Goal: Information Seeking & Learning: Learn about a topic

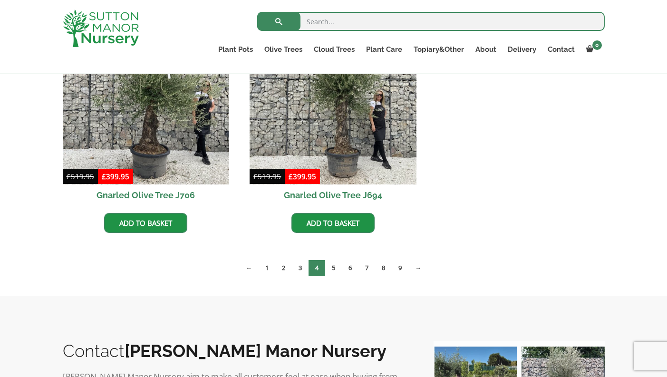
scroll to position [1049, 0]
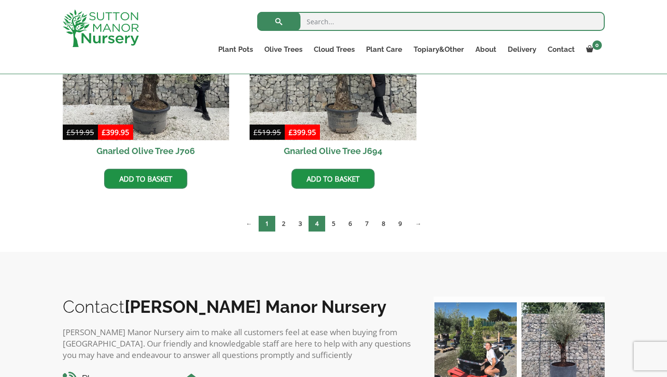
click at [264, 224] on link "1" at bounding box center [267, 224] width 17 height 16
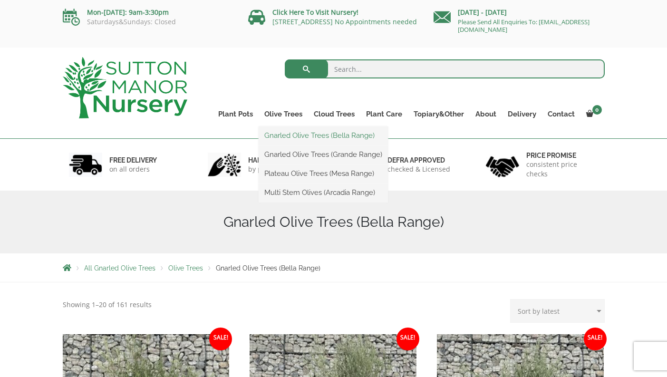
click at [288, 137] on link "Gnarled Olive Trees (Bella Range)" at bounding box center [323, 135] width 129 height 14
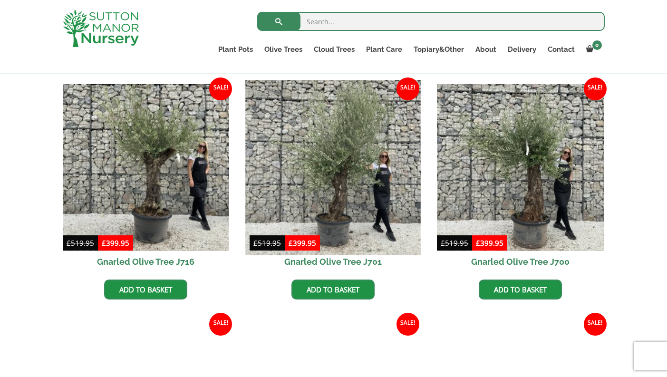
scroll to position [232, 0]
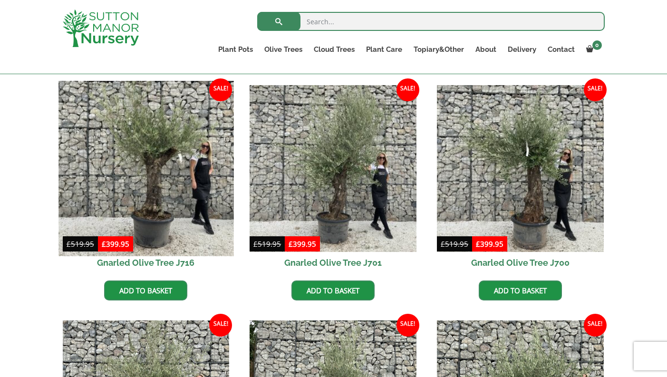
click at [157, 155] on img at bounding box center [145, 168] width 175 height 175
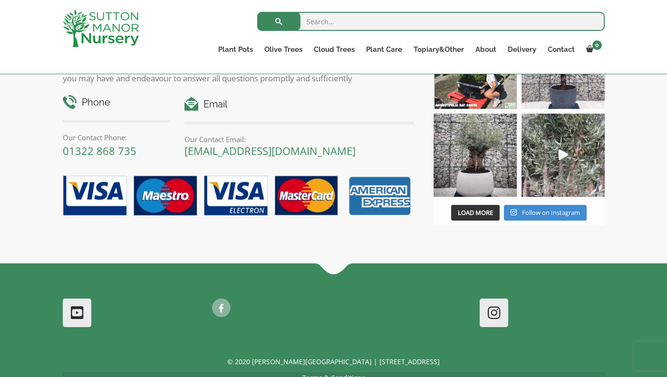
scroll to position [1088, 0]
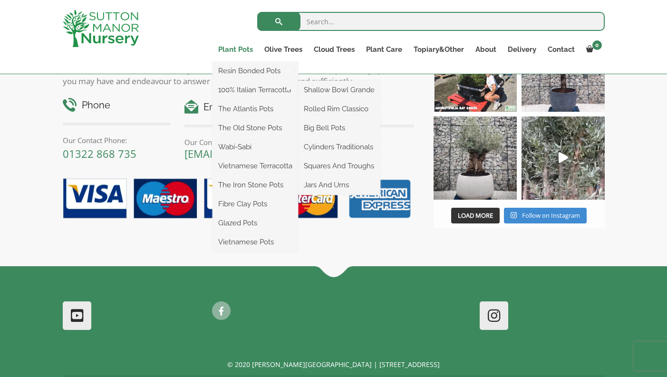
click at [234, 51] on link "Plant Pots" at bounding box center [236, 49] width 46 height 13
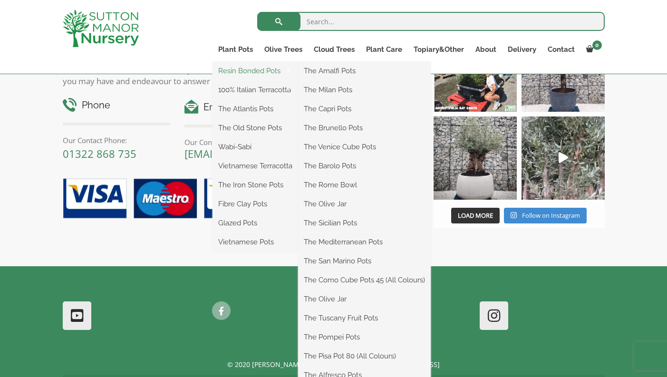
click at [237, 75] on link "Resin Bonded Pots" at bounding box center [256, 71] width 86 height 14
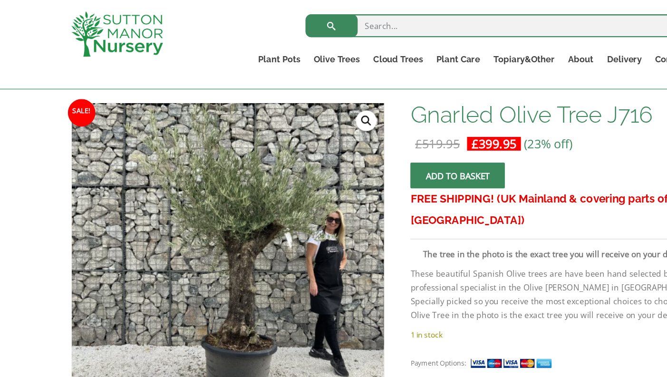
scroll to position [134, 0]
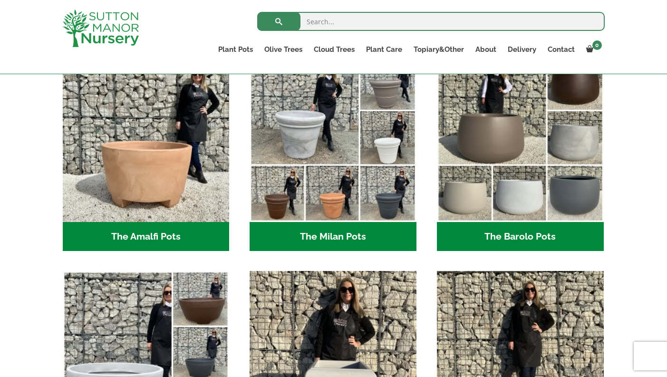
scroll to position [267, 0]
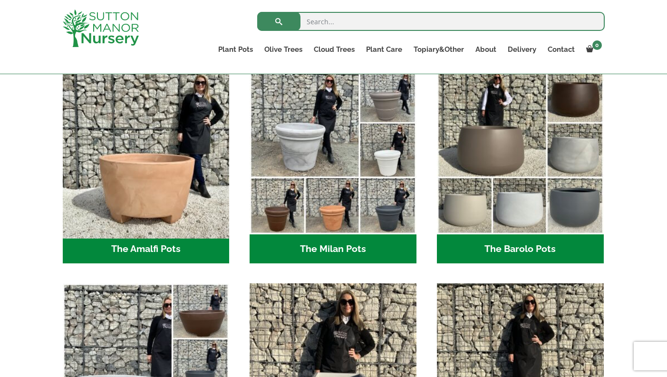
click at [155, 190] on img "Visit product category The Amalfi Pots" at bounding box center [145, 150] width 175 height 175
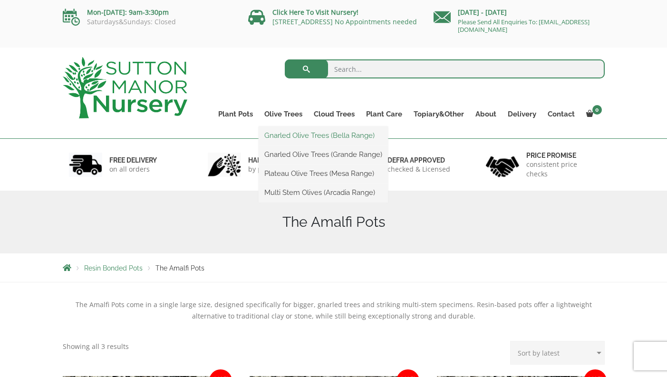
click at [283, 136] on link "Gnarled Olive Trees (Bella Range)" at bounding box center [323, 135] width 129 height 14
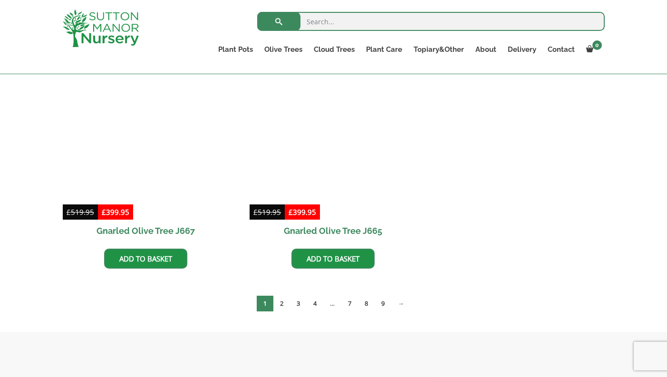
scroll to position [772, 0]
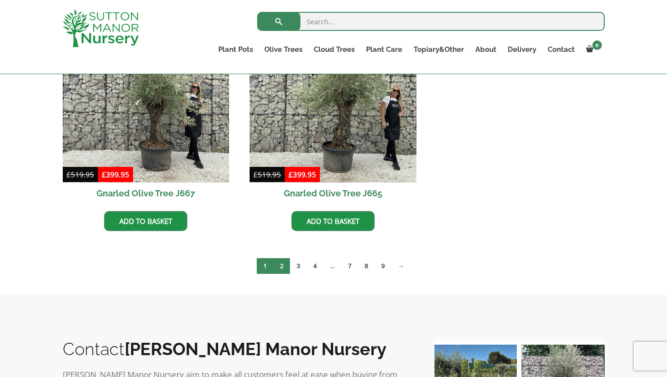
click at [281, 263] on link "2" at bounding box center [281, 266] width 17 height 16
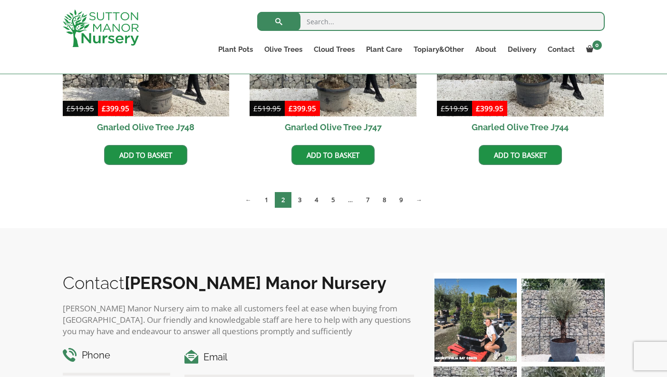
scroll to position [838, 0]
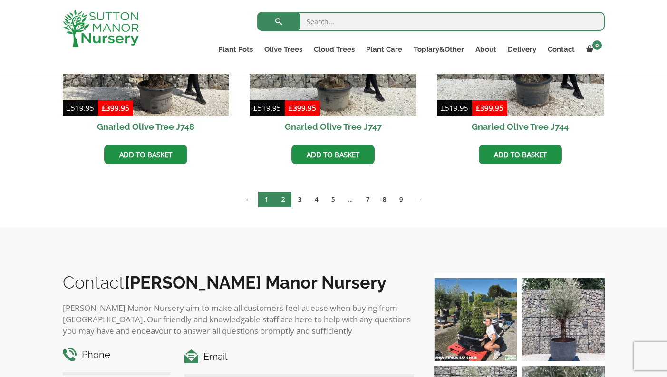
click at [265, 200] on link "1" at bounding box center [266, 200] width 17 height 16
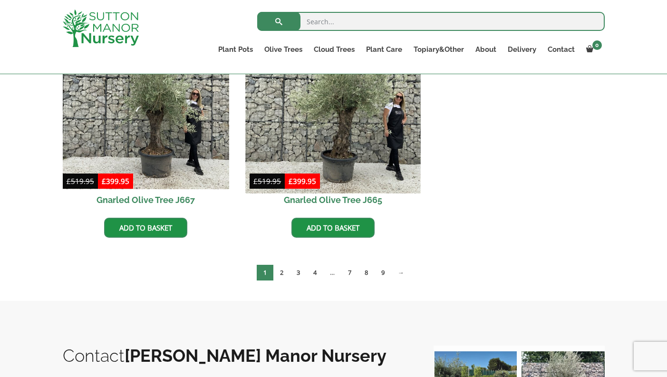
scroll to position [772, 0]
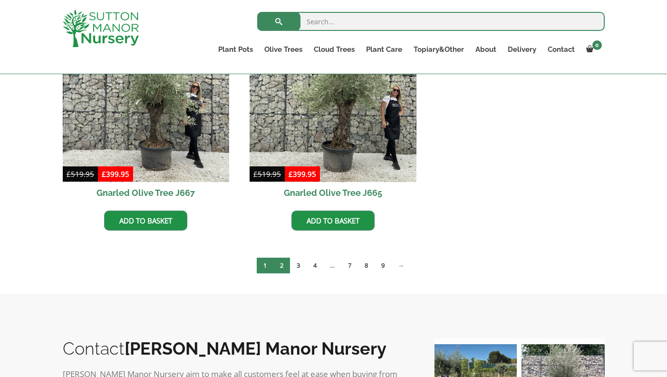
click at [281, 267] on link "2" at bounding box center [281, 266] width 17 height 16
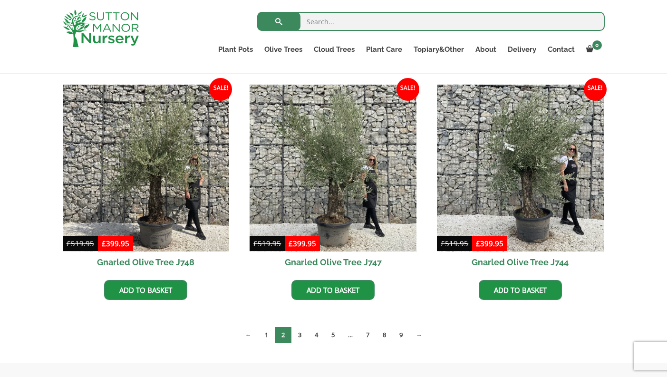
scroll to position [704, 0]
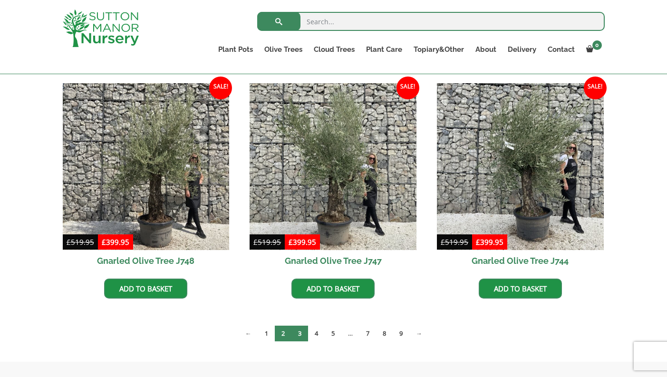
click at [300, 333] on link "3" at bounding box center [299, 334] width 17 height 16
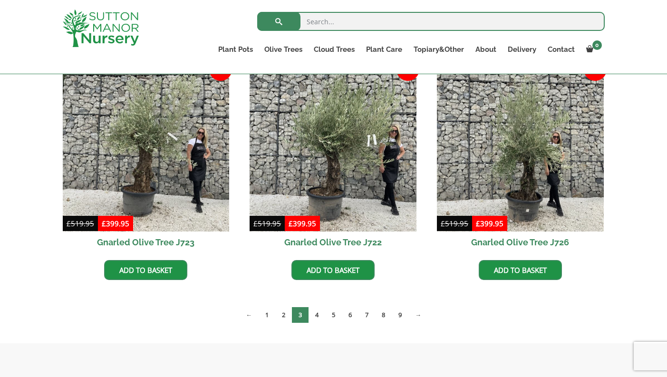
scroll to position [726, 0]
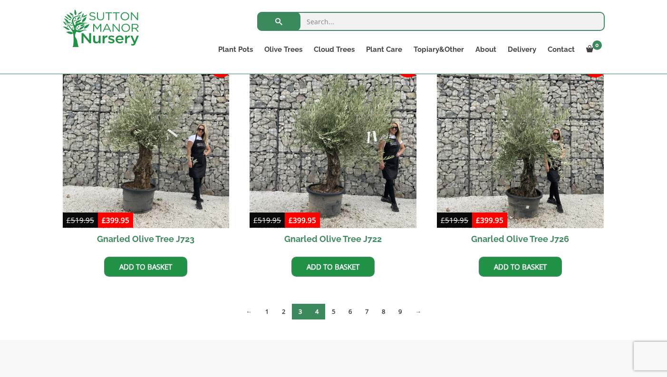
click at [318, 313] on link "4" at bounding box center [317, 312] width 17 height 16
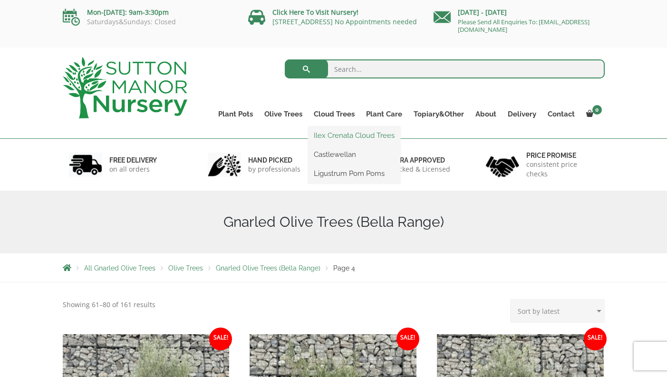
click at [343, 134] on link "Ilex Crenata Cloud Trees" at bounding box center [354, 135] width 92 height 14
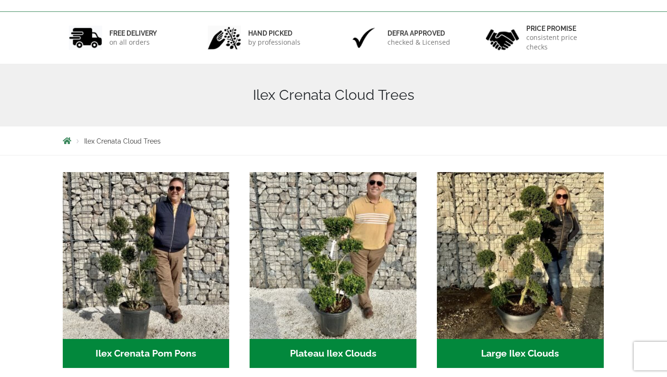
scroll to position [162, 0]
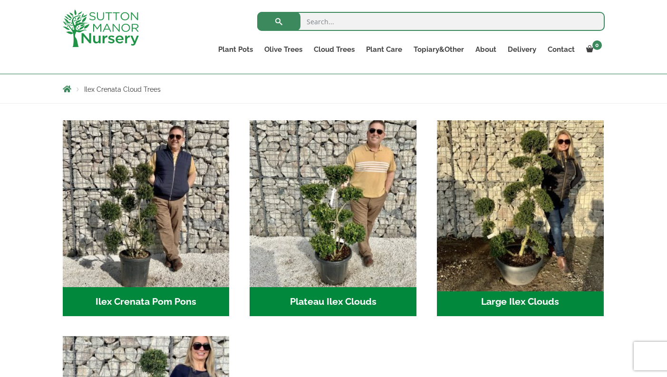
click at [530, 235] on img "Visit product category Large Ilex Clouds" at bounding box center [520, 203] width 175 height 175
